Goal: Task Accomplishment & Management: Complete application form

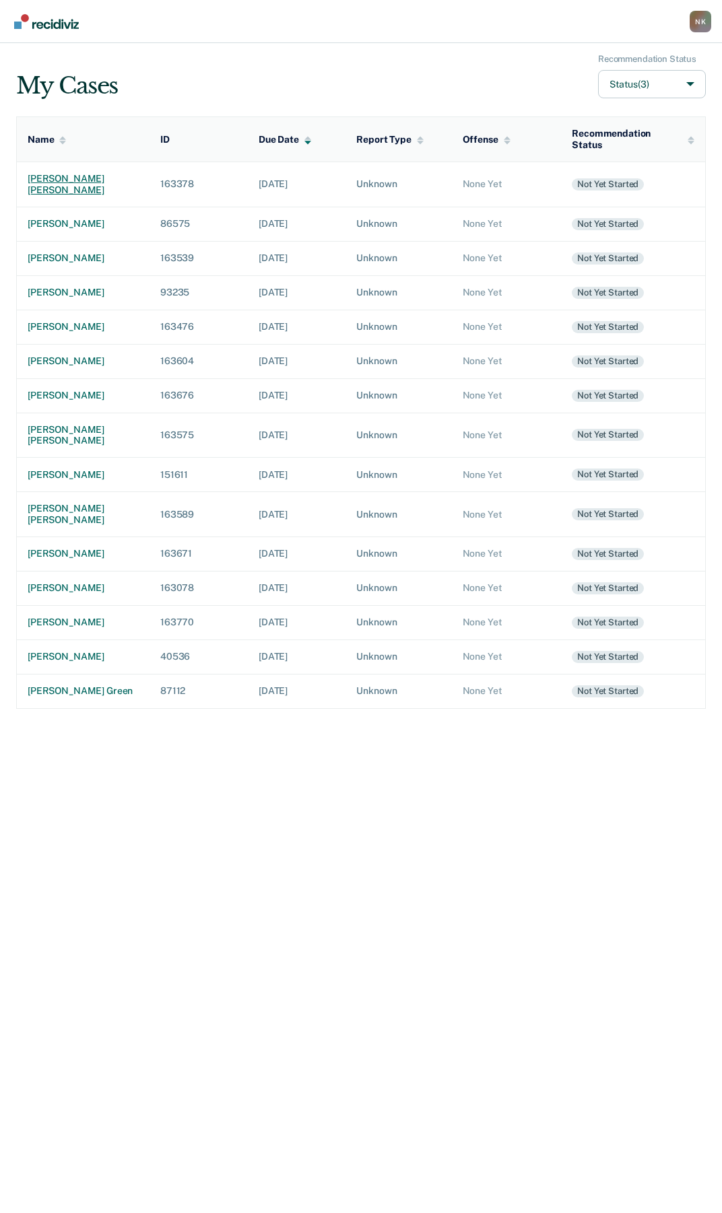
click at [34, 174] on div "[PERSON_NAME] [PERSON_NAME]" at bounding box center [83, 184] width 111 height 23
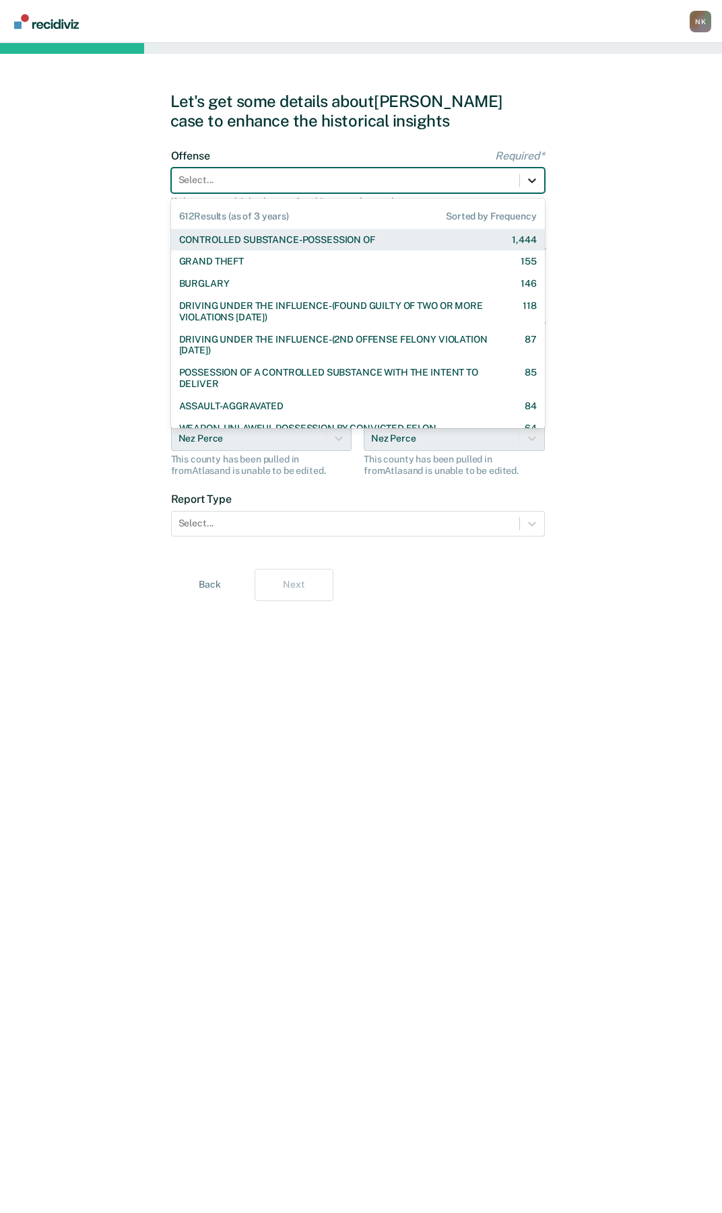
click at [525, 181] on icon at bounding box center [531, 180] width 13 height 13
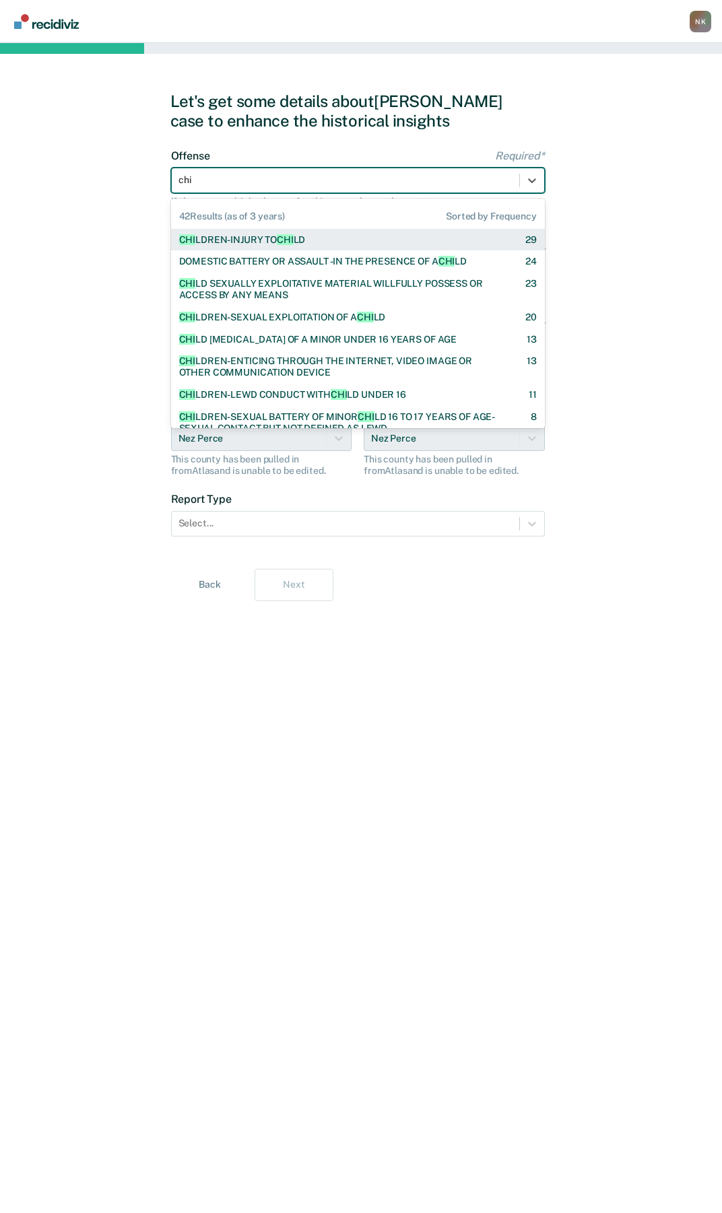
type input "chi"
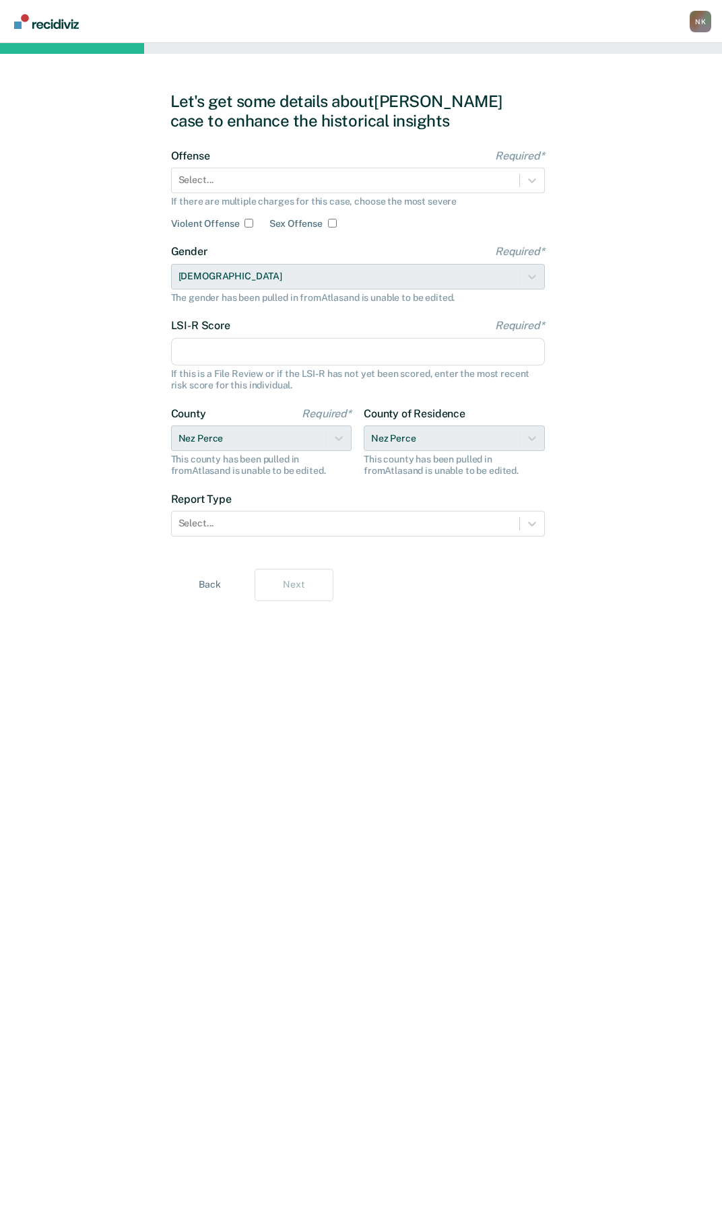
click at [423, 118] on div "Let's get some details about [PERSON_NAME] case to enhance the historical insig…" at bounding box center [361, 111] width 382 height 39
click at [525, 179] on icon at bounding box center [531, 180] width 13 height 13
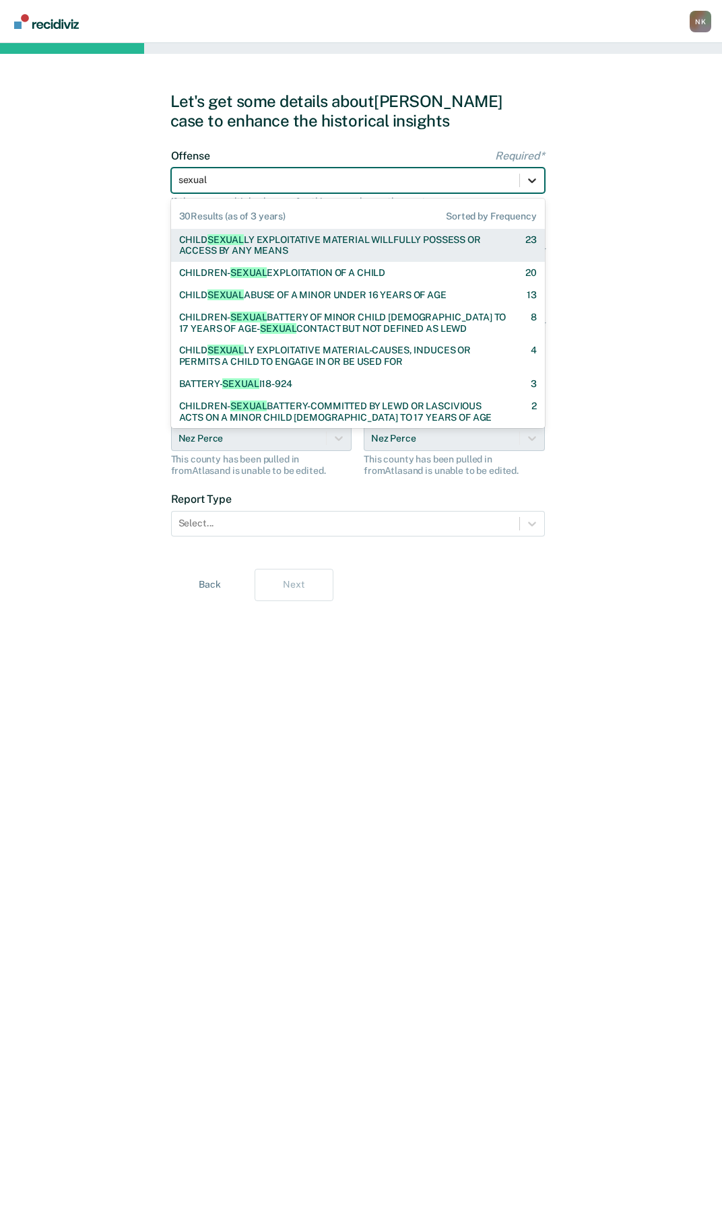
type input "sexual e"
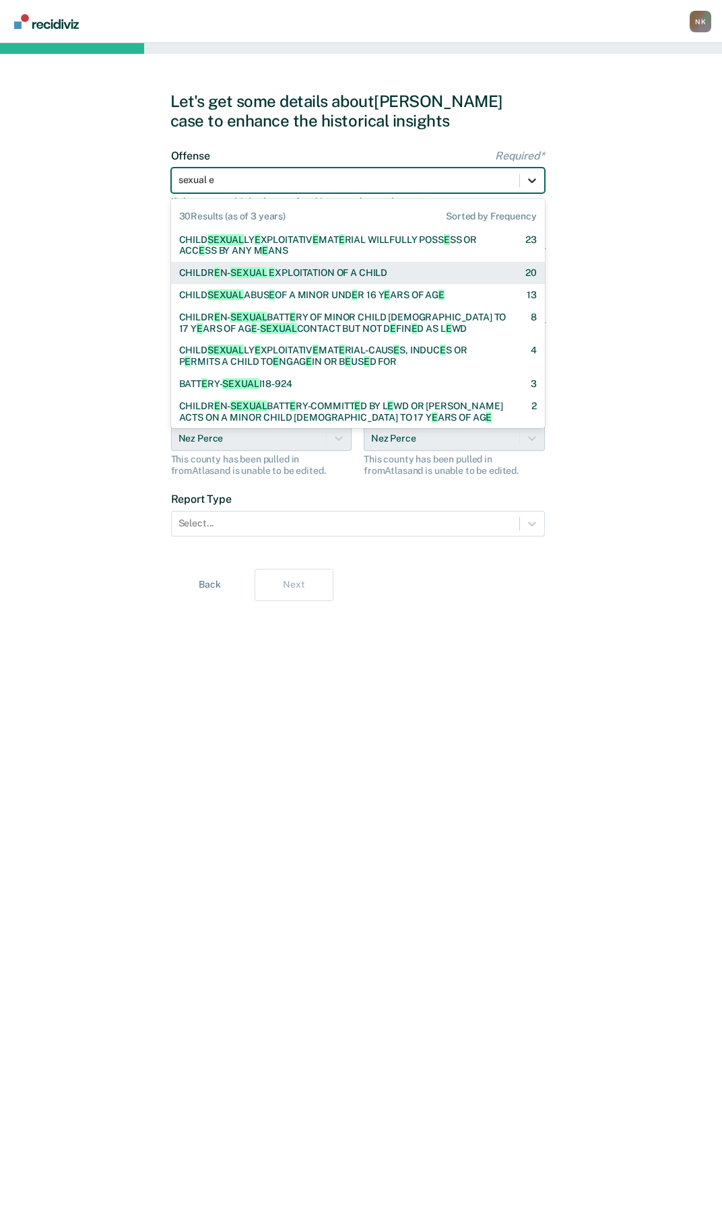
checkbox input "true"
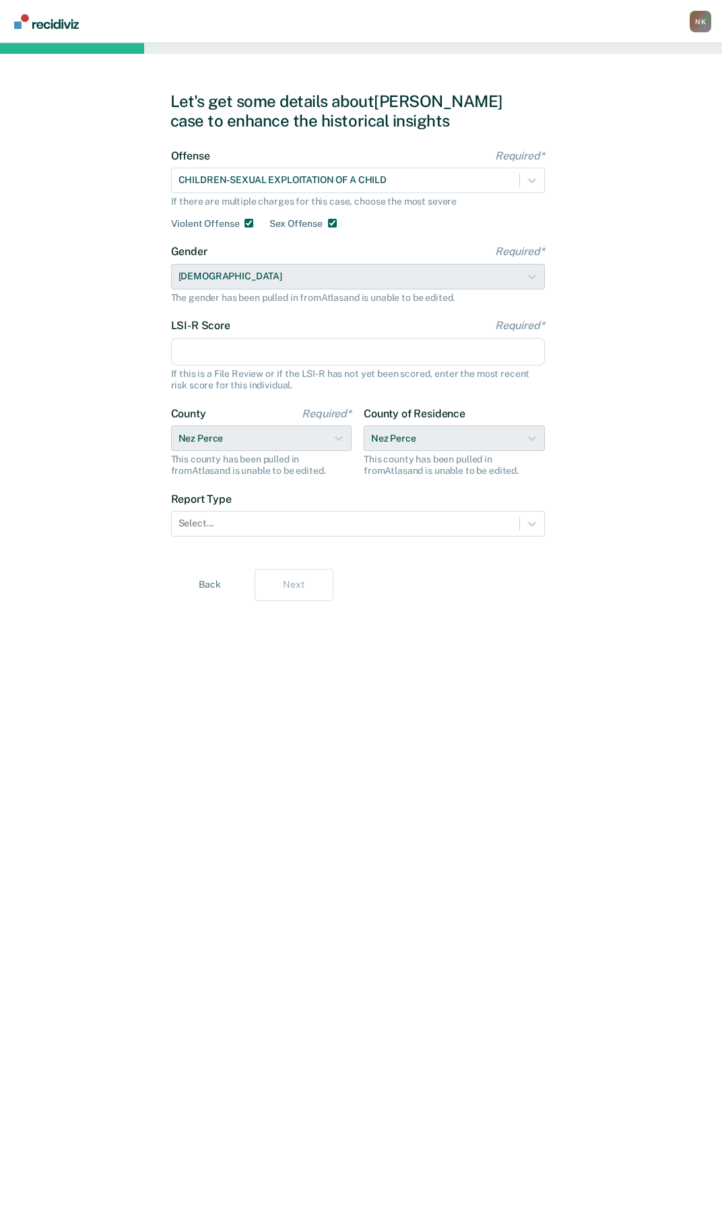
click at [262, 362] on input "LSI-R Score Required*" at bounding box center [358, 352] width 374 height 28
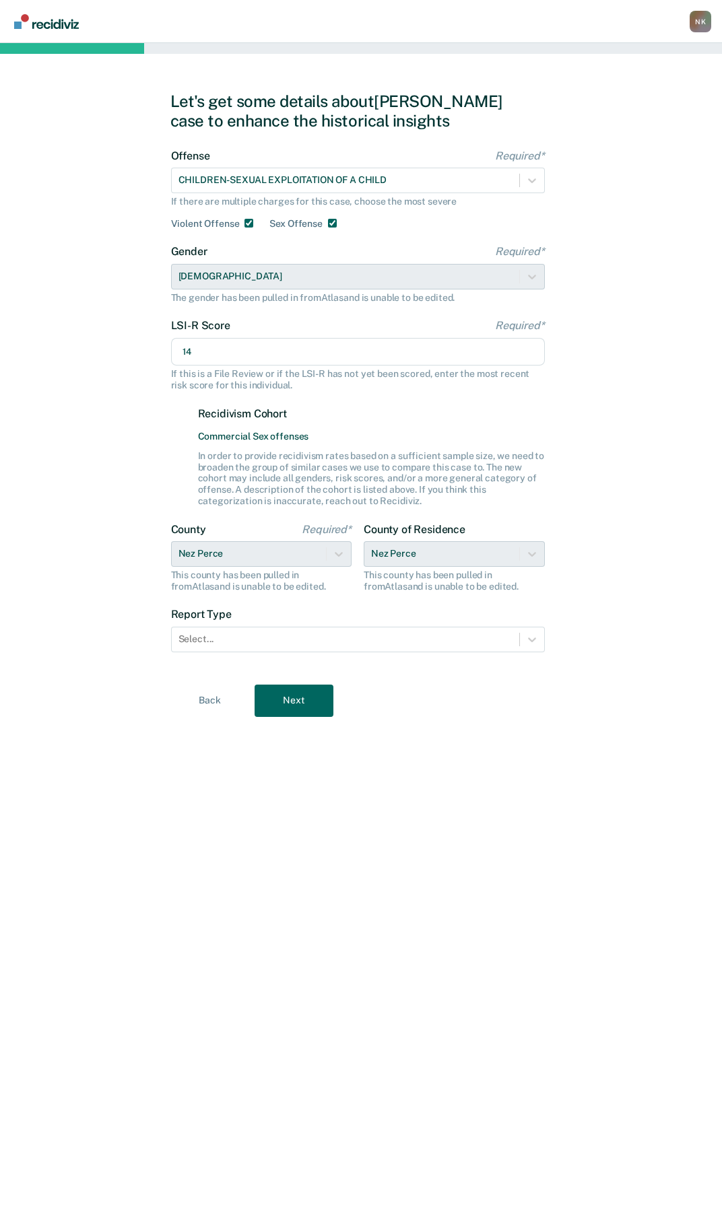
type input "14"
click at [321, 637] on div at bounding box center [345, 639] width 334 height 14
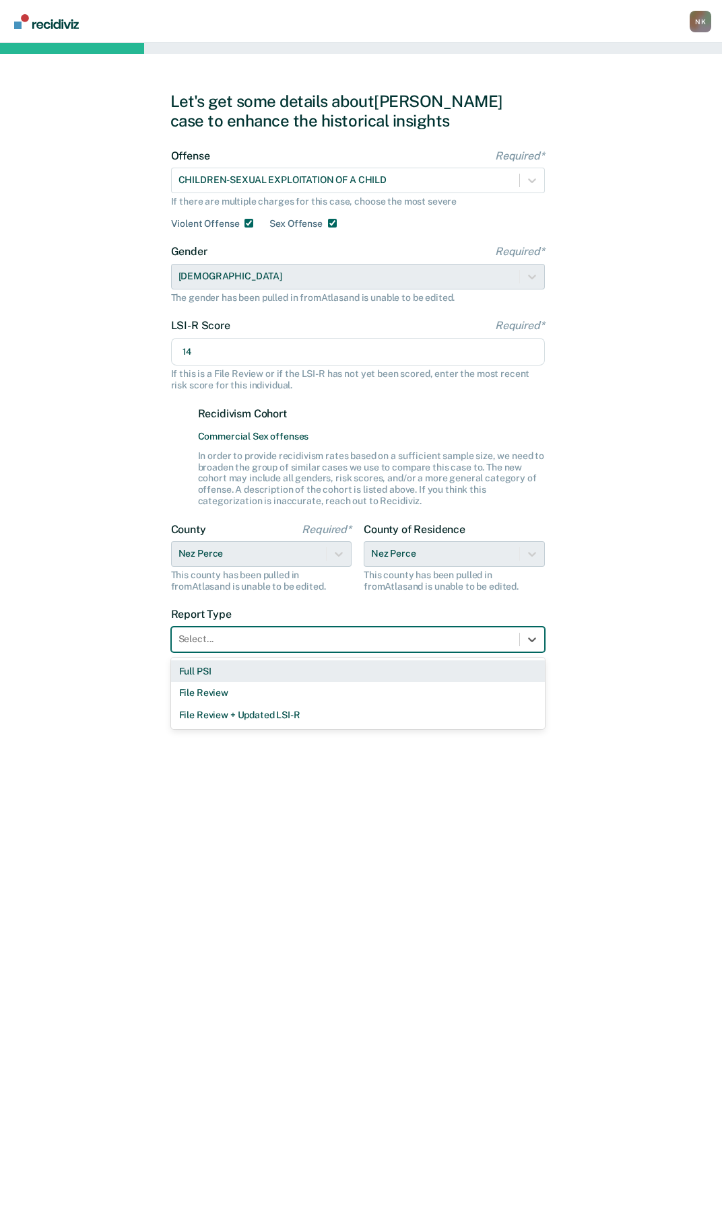
click at [209, 673] on div "Full PSI" at bounding box center [358, 671] width 374 height 22
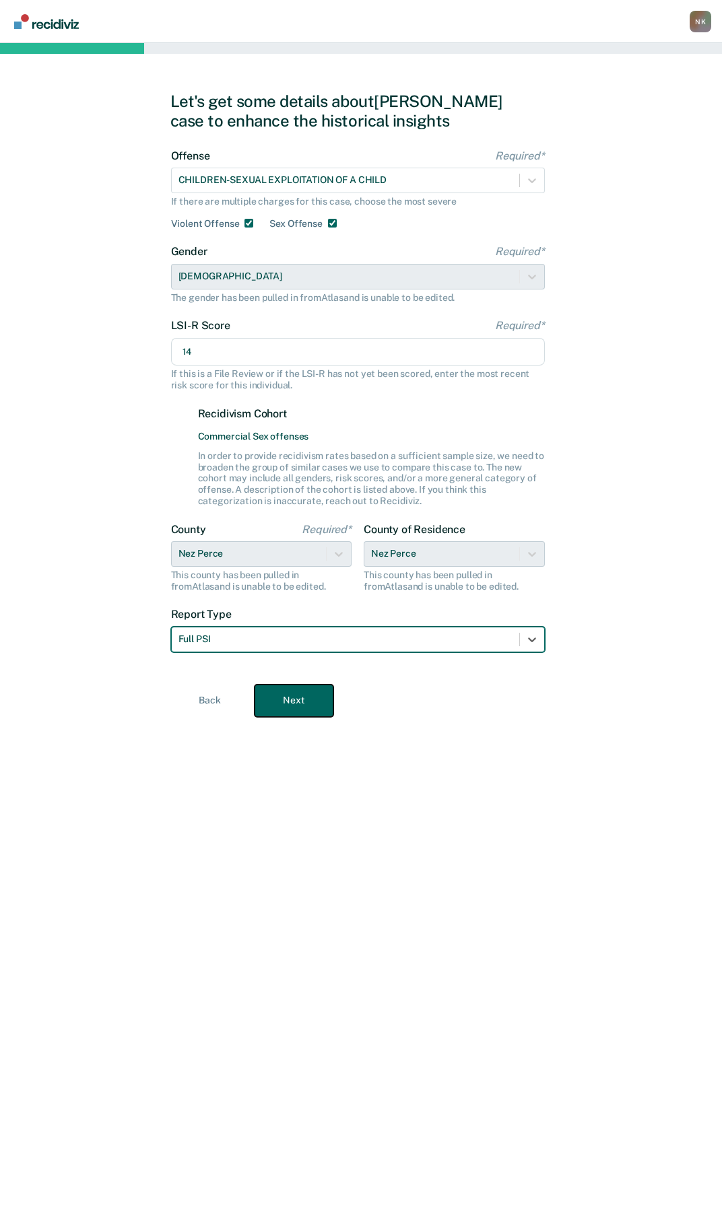
click at [285, 705] on button "Next" at bounding box center [293, 701] width 79 height 32
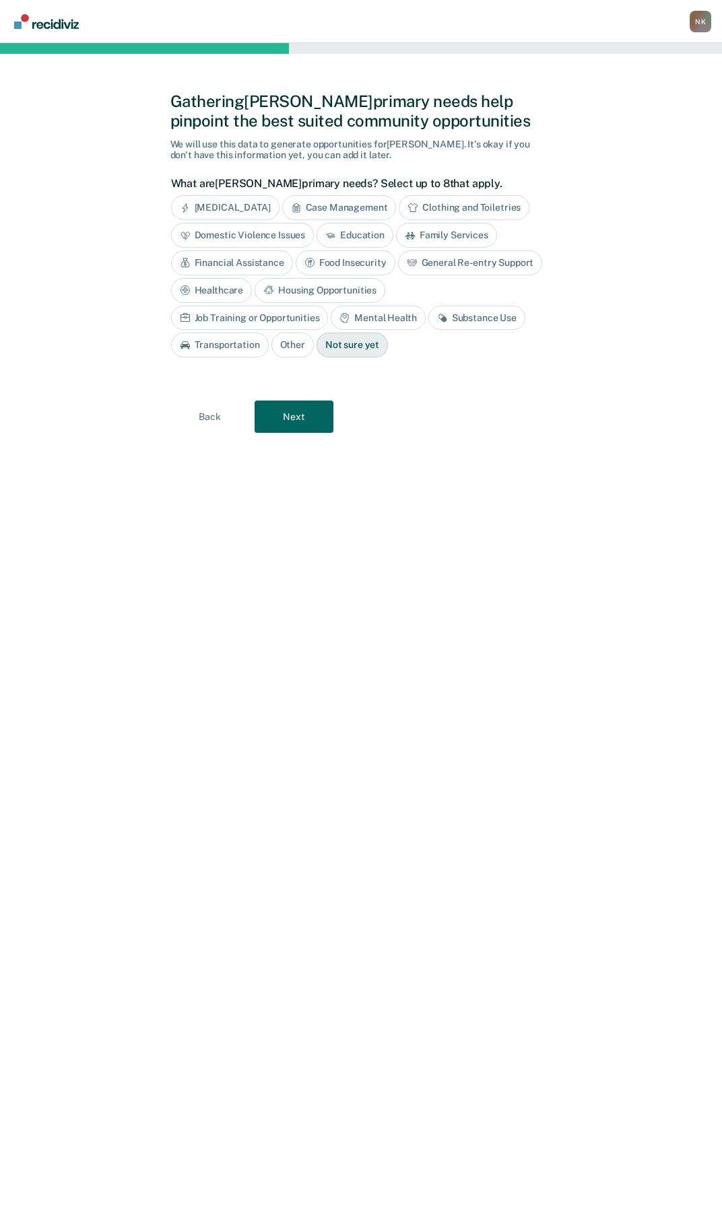
click at [318, 293] on div "Housing Opportunities" at bounding box center [319, 290] width 131 height 25
click at [295, 286] on div "Housing Opportunities" at bounding box center [327, 290] width 146 height 25
click at [295, 422] on button "Next" at bounding box center [293, 416] width 79 height 32
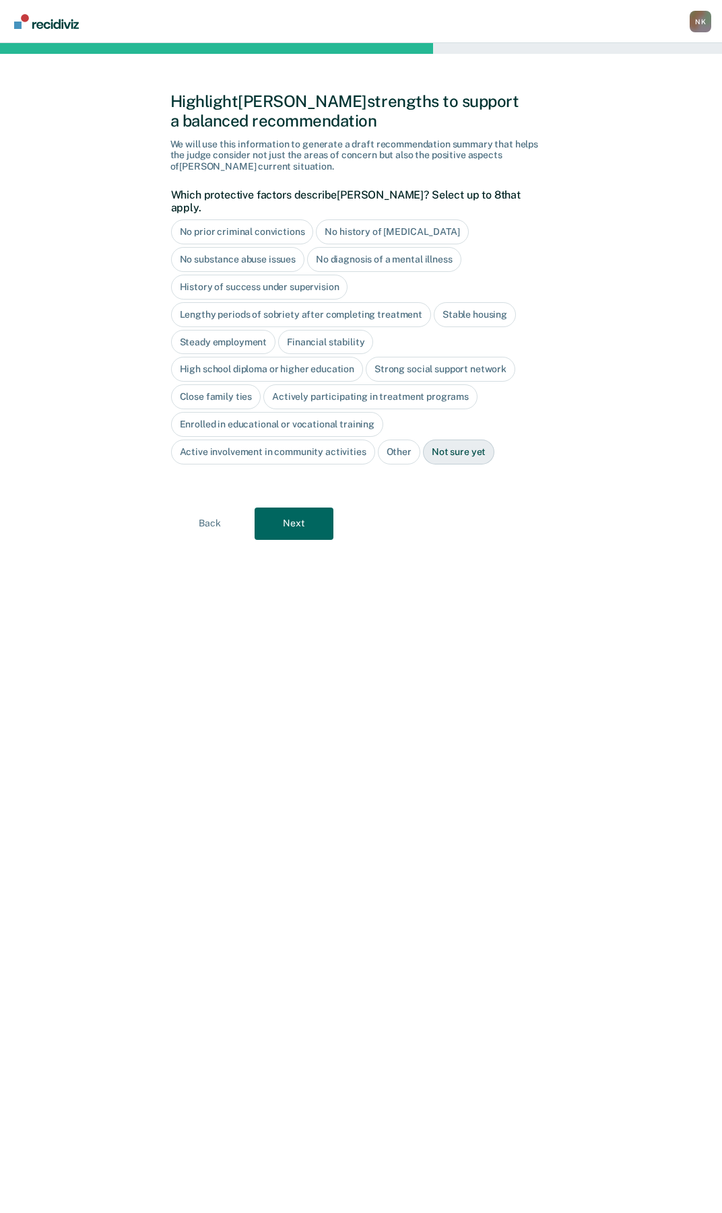
click at [465, 302] on div "Stable housing" at bounding box center [474, 314] width 82 height 25
click at [279, 359] on div "High school diploma or higher education" at bounding box center [267, 369] width 193 height 25
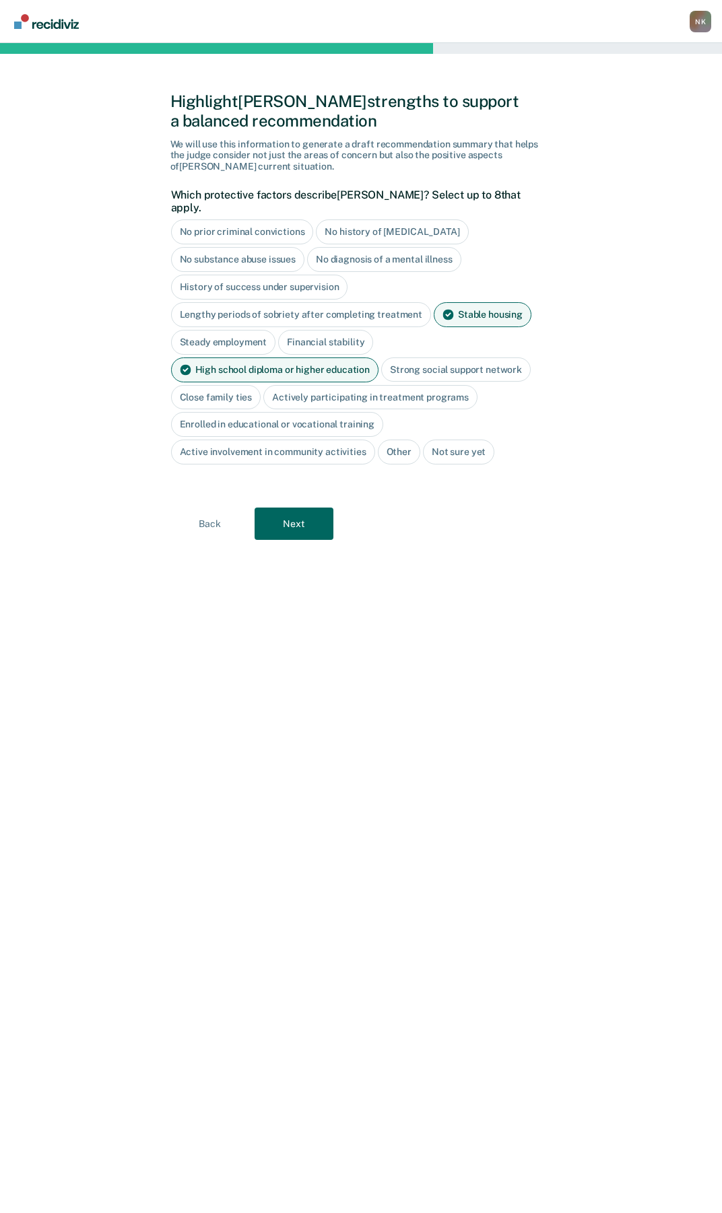
click at [412, 357] on div "Strong social support network" at bounding box center [455, 369] width 149 height 25
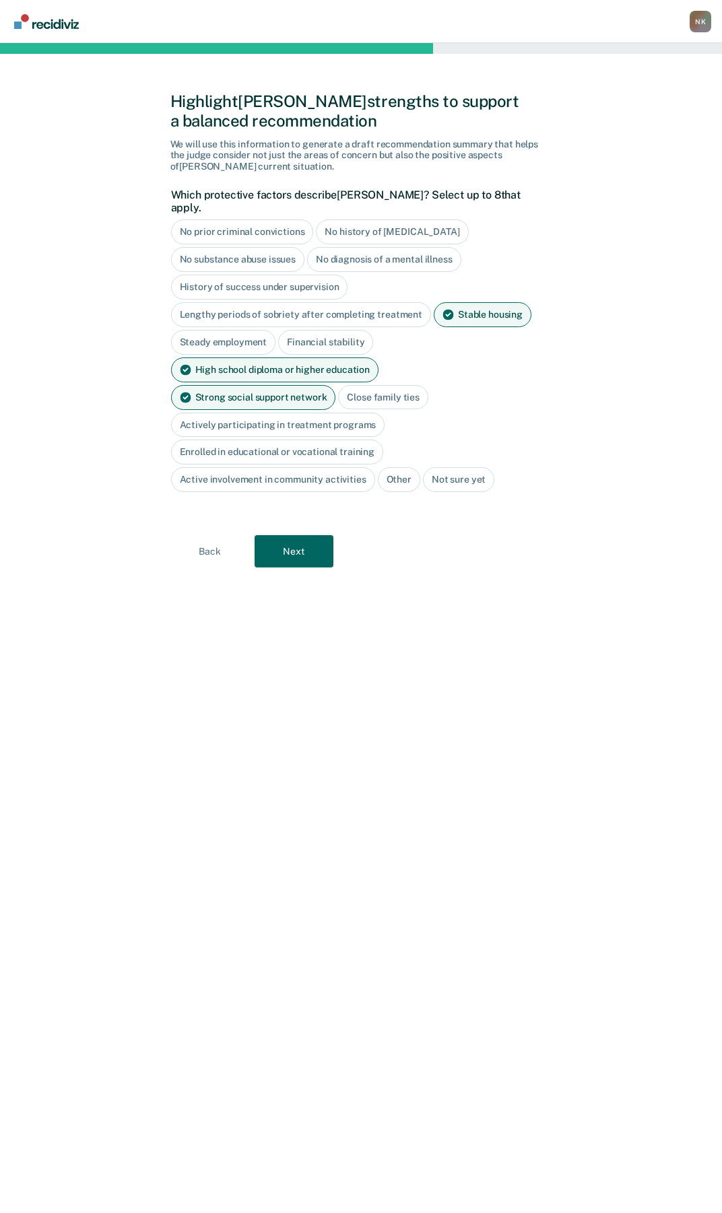
click at [336, 385] on div "Strong social support network" at bounding box center [253, 397] width 165 height 25
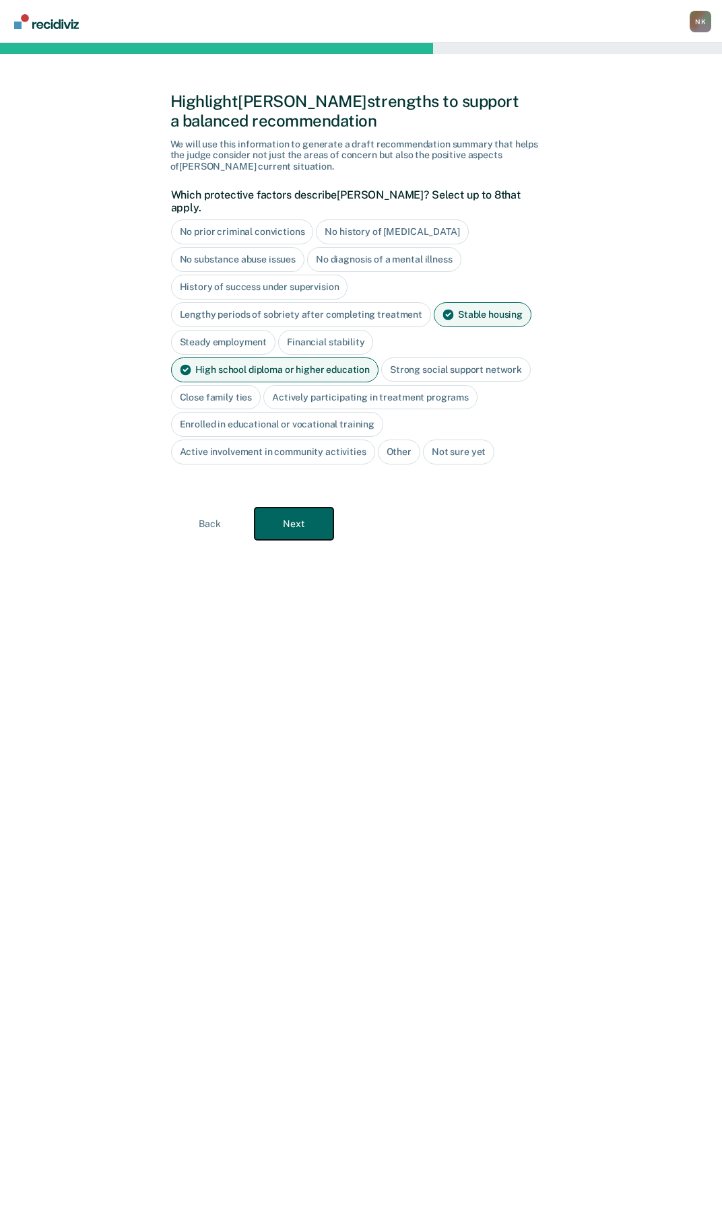
click at [294, 514] on button "Next" at bounding box center [293, 524] width 79 height 32
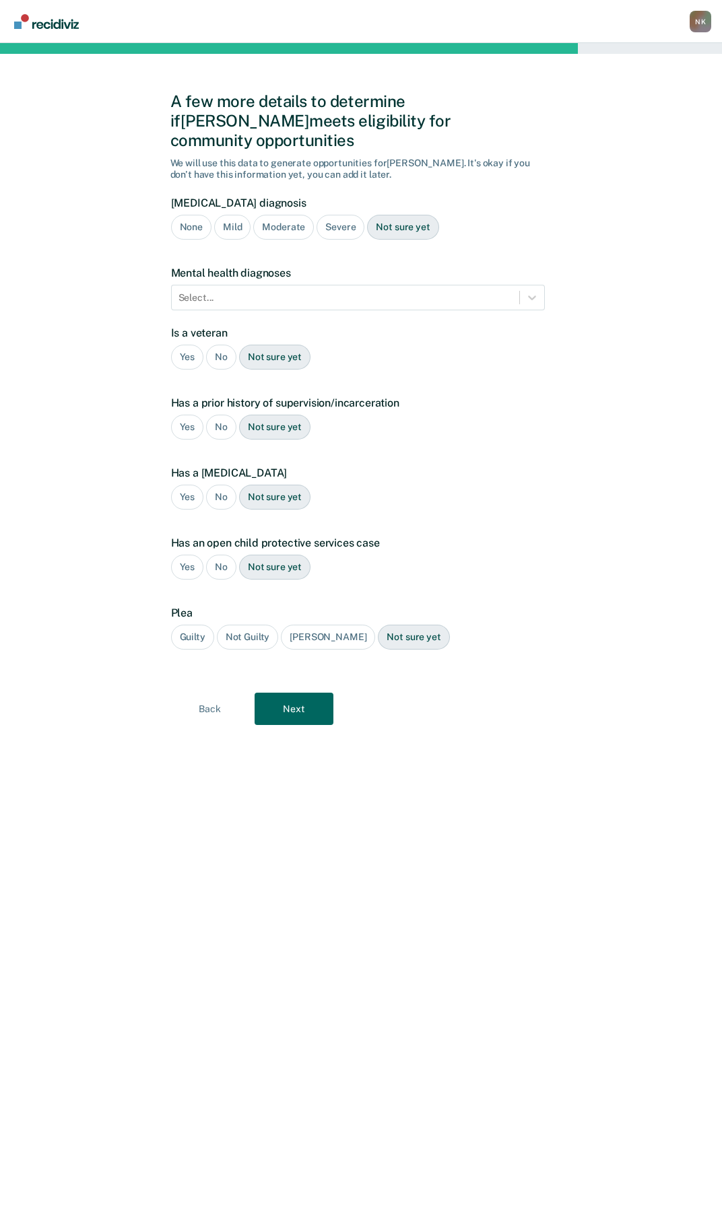
click at [192, 215] on div "None" at bounding box center [191, 227] width 40 height 25
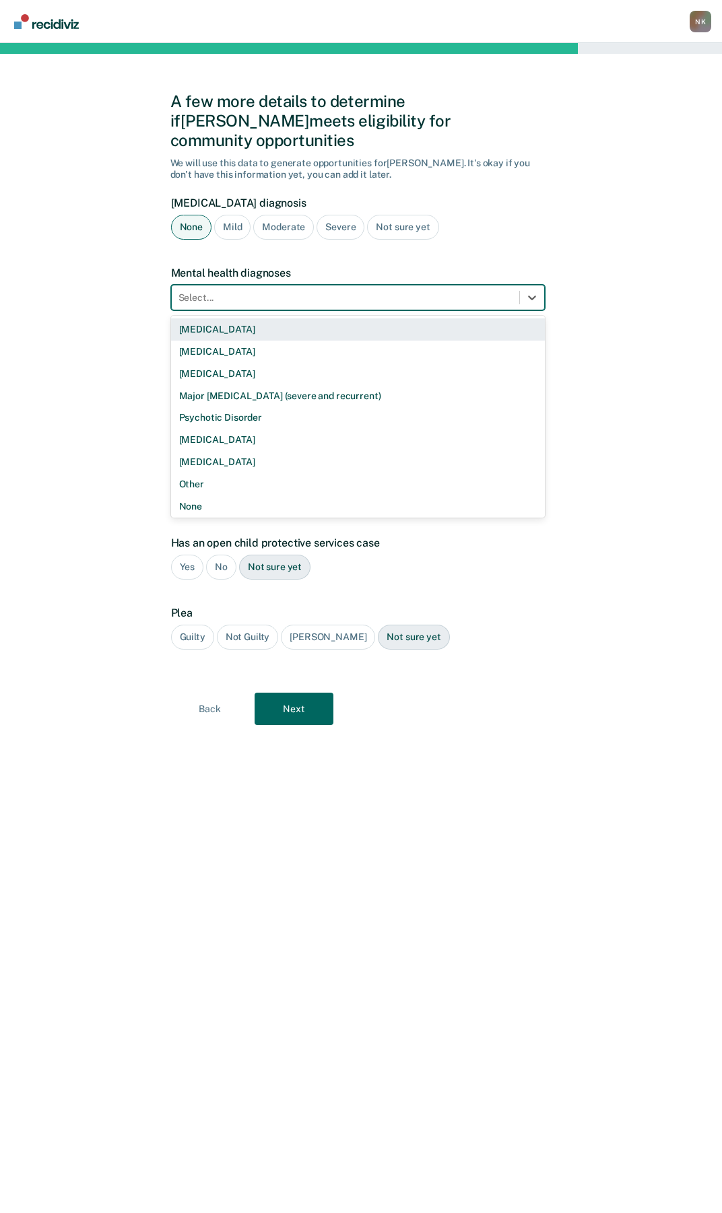
click at [363, 291] on div at bounding box center [345, 298] width 334 height 14
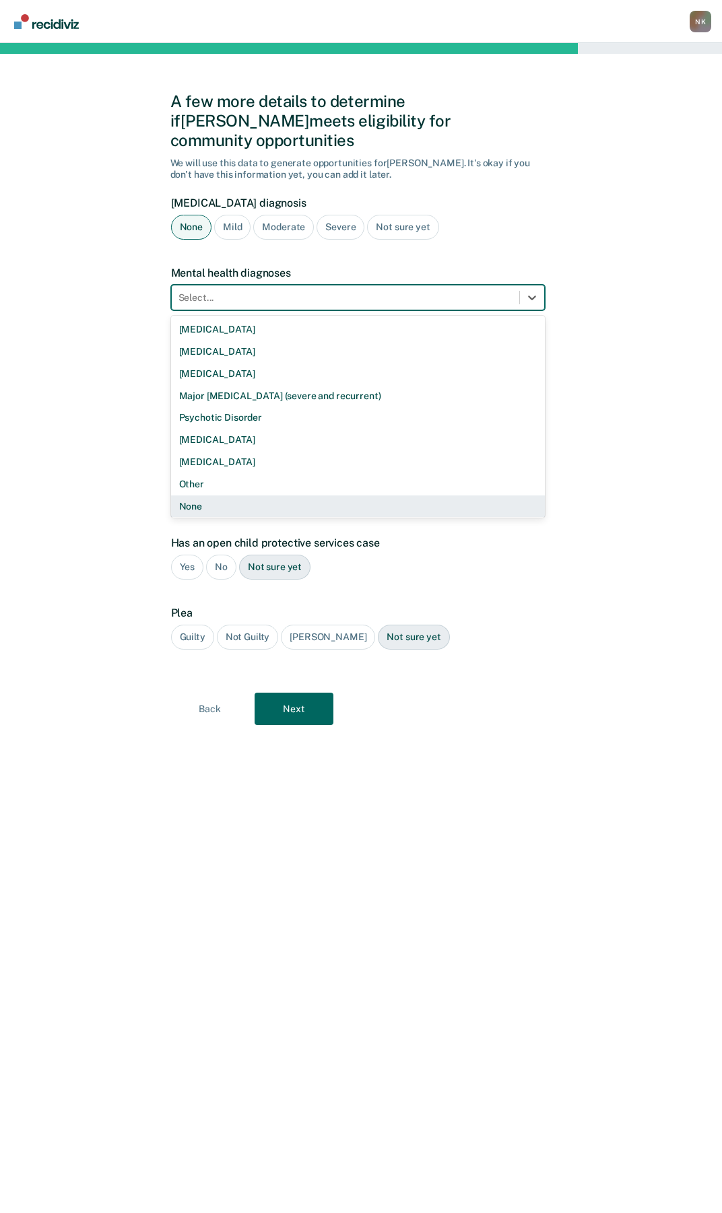
click at [208, 495] on div "None" at bounding box center [358, 506] width 374 height 22
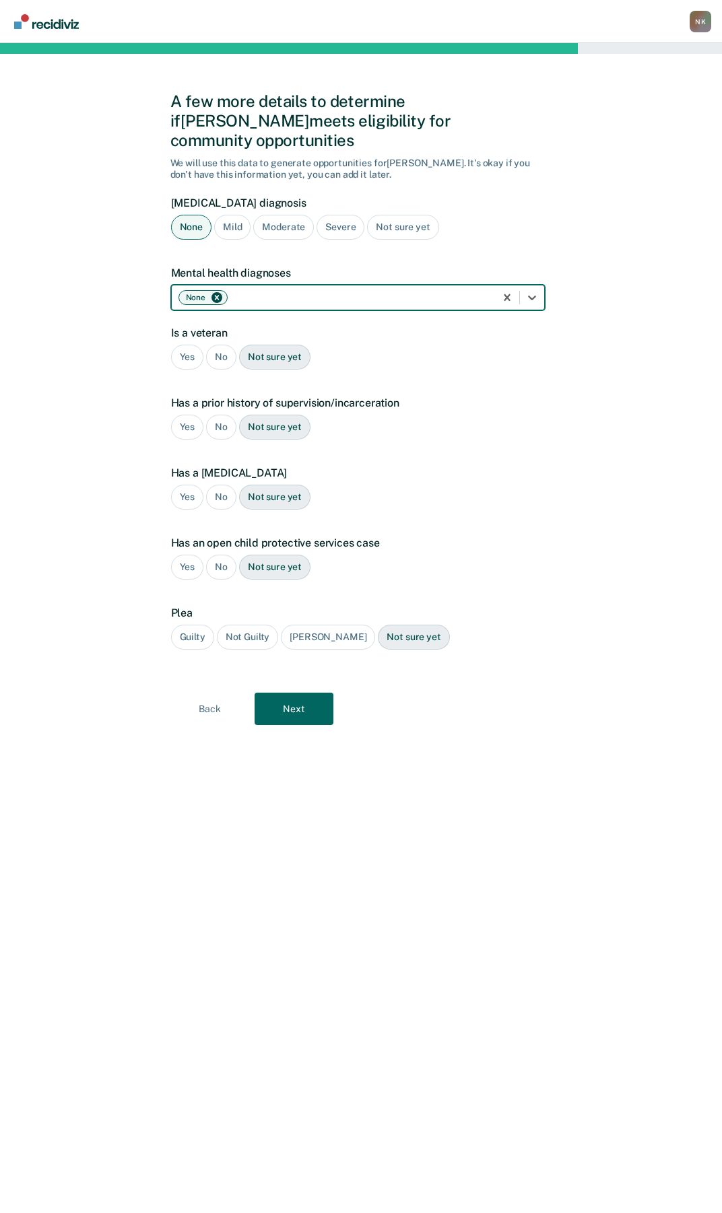
click at [218, 345] on div "No" at bounding box center [221, 357] width 30 height 25
click at [229, 415] on div "No" at bounding box center [221, 427] width 30 height 25
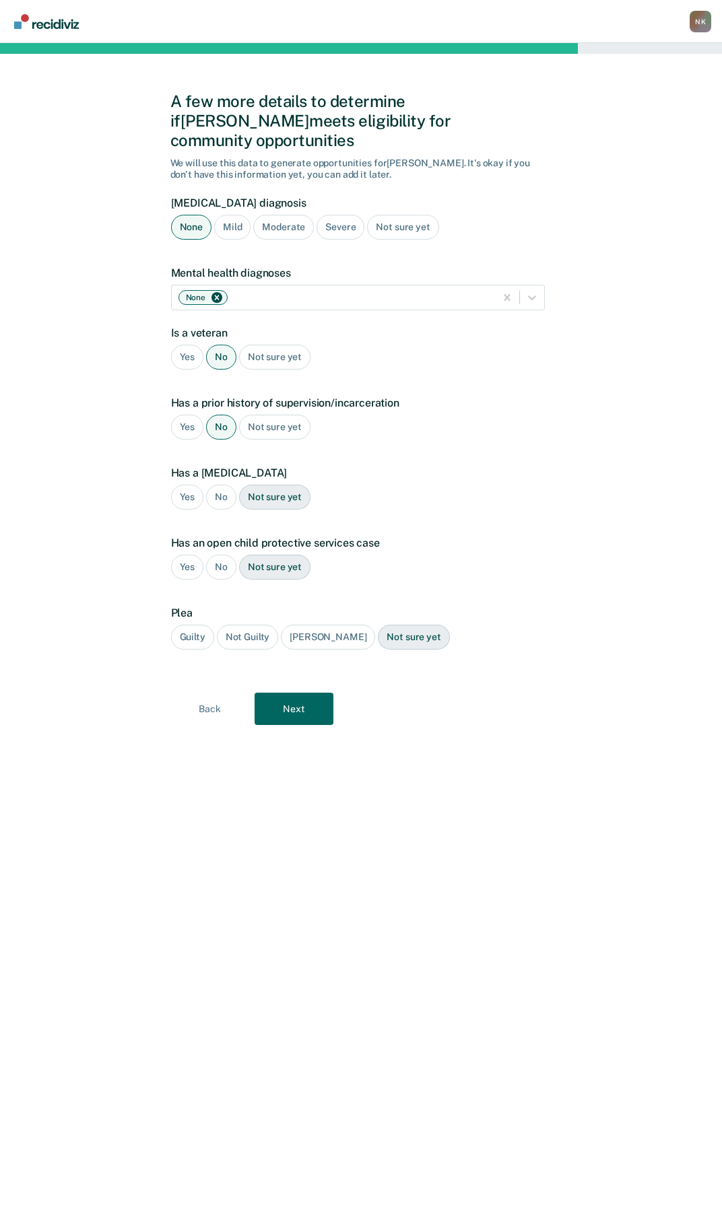
click at [217, 485] on div "No" at bounding box center [221, 497] width 30 height 25
click at [222, 555] on div "No" at bounding box center [221, 567] width 30 height 25
click at [189, 625] on div "Guilty" at bounding box center [192, 637] width 43 height 25
click at [313, 694] on button "Next" at bounding box center [293, 709] width 79 height 32
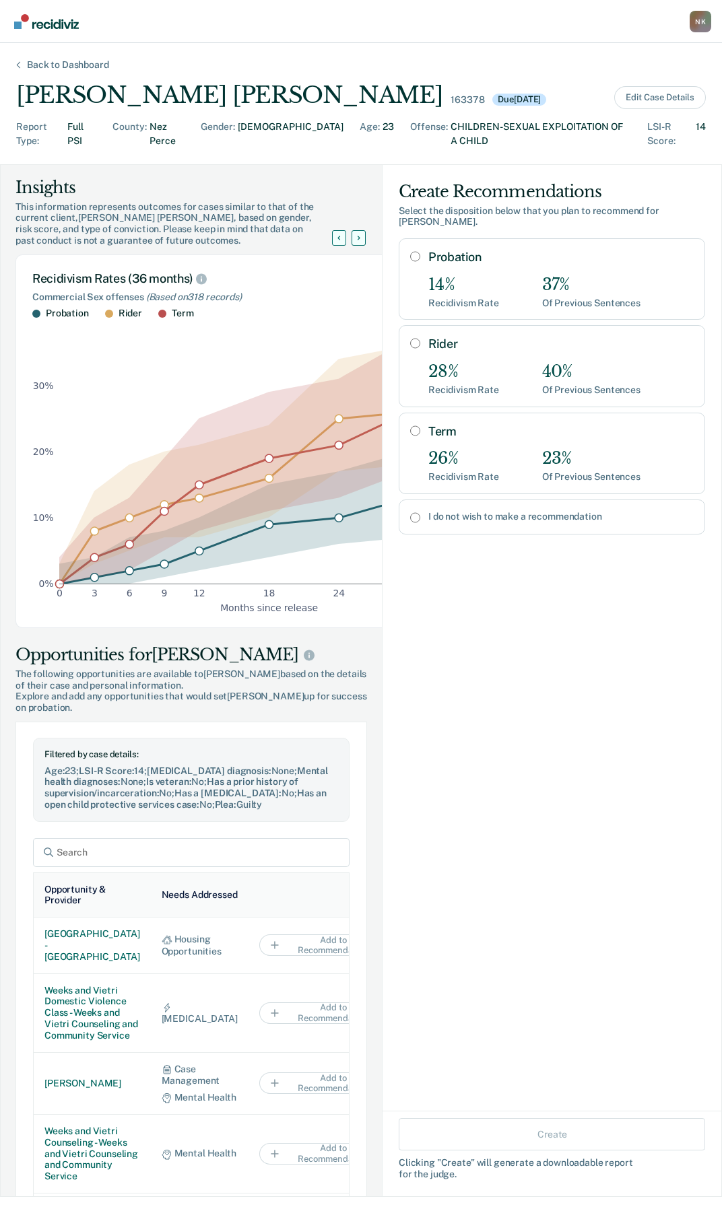
click at [410, 338] on input "Rider" at bounding box center [415, 343] width 10 height 11
radio input "true"
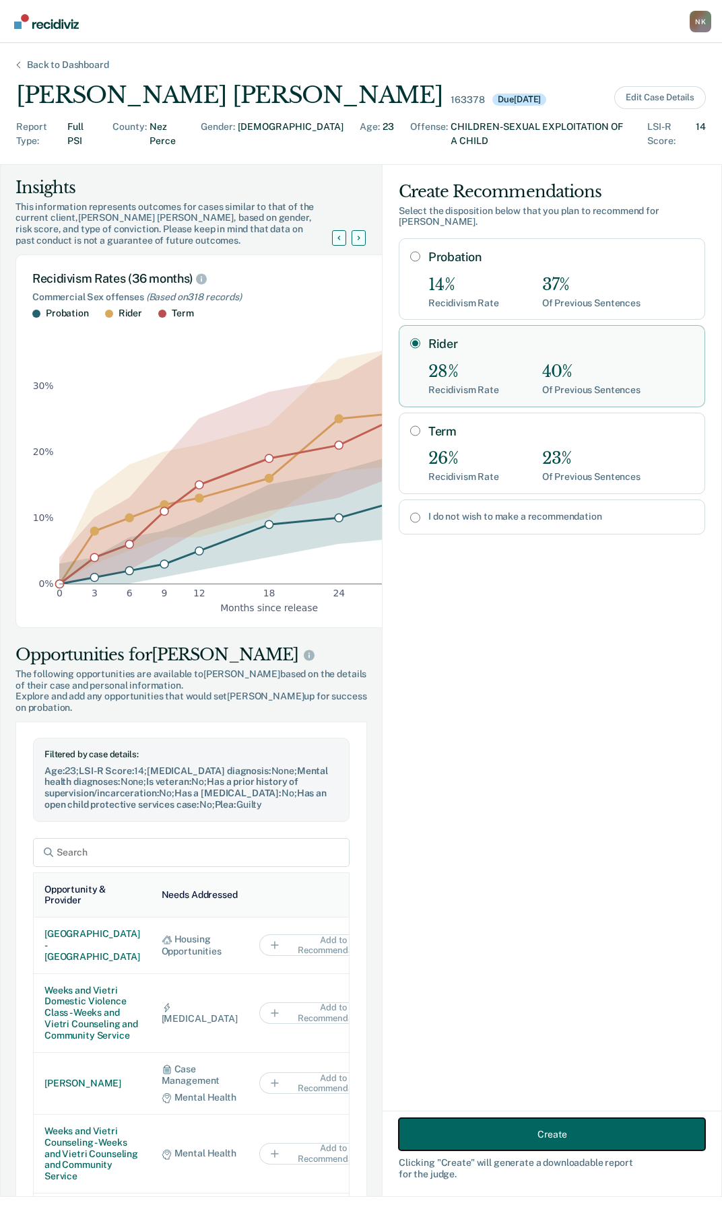
click at [513, 1136] on button "Create" at bounding box center [551, 1134] width 306 height 32
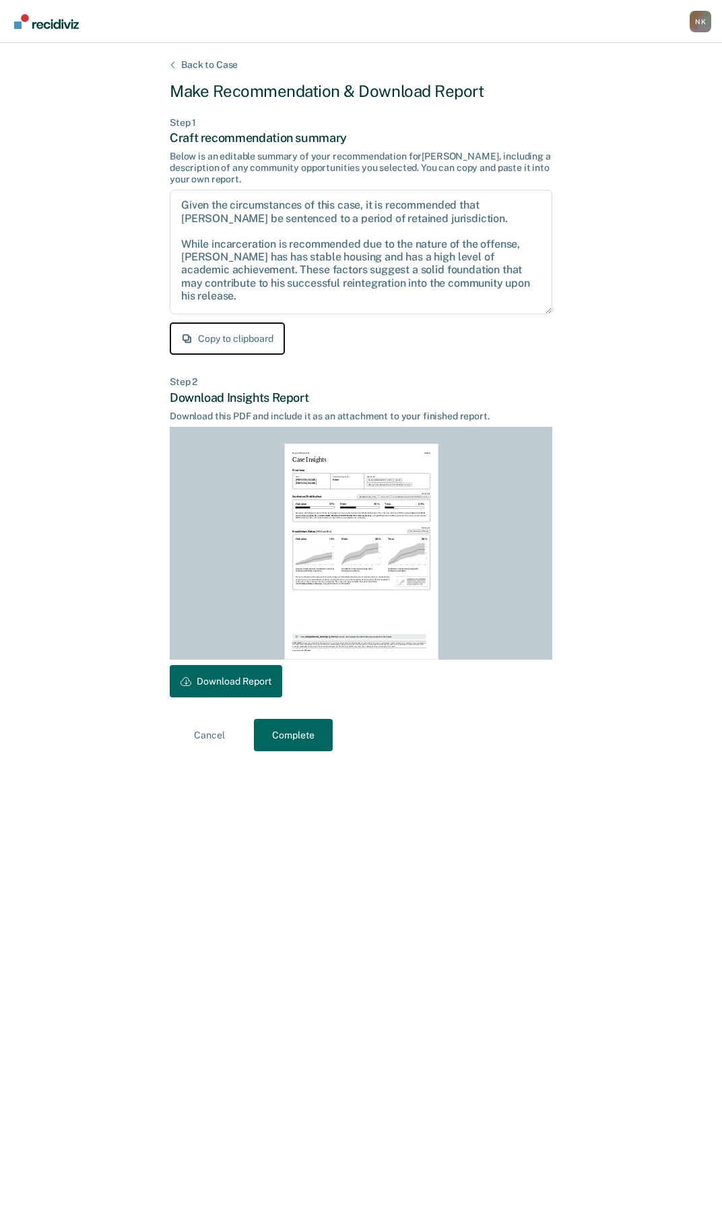
click at [212, 337] on button "Copy to clipboard" at bounding box center [227, 338] width 115 height 32
click at [219, 683] on button "Download Report" at bounding box center [226, 681] width 112 height 32
click at [272, 737] on button "Complete" at bounding box center [293, 735] width 79 height 32
